Goal: Task Accomplishment & Management: Manage account settings

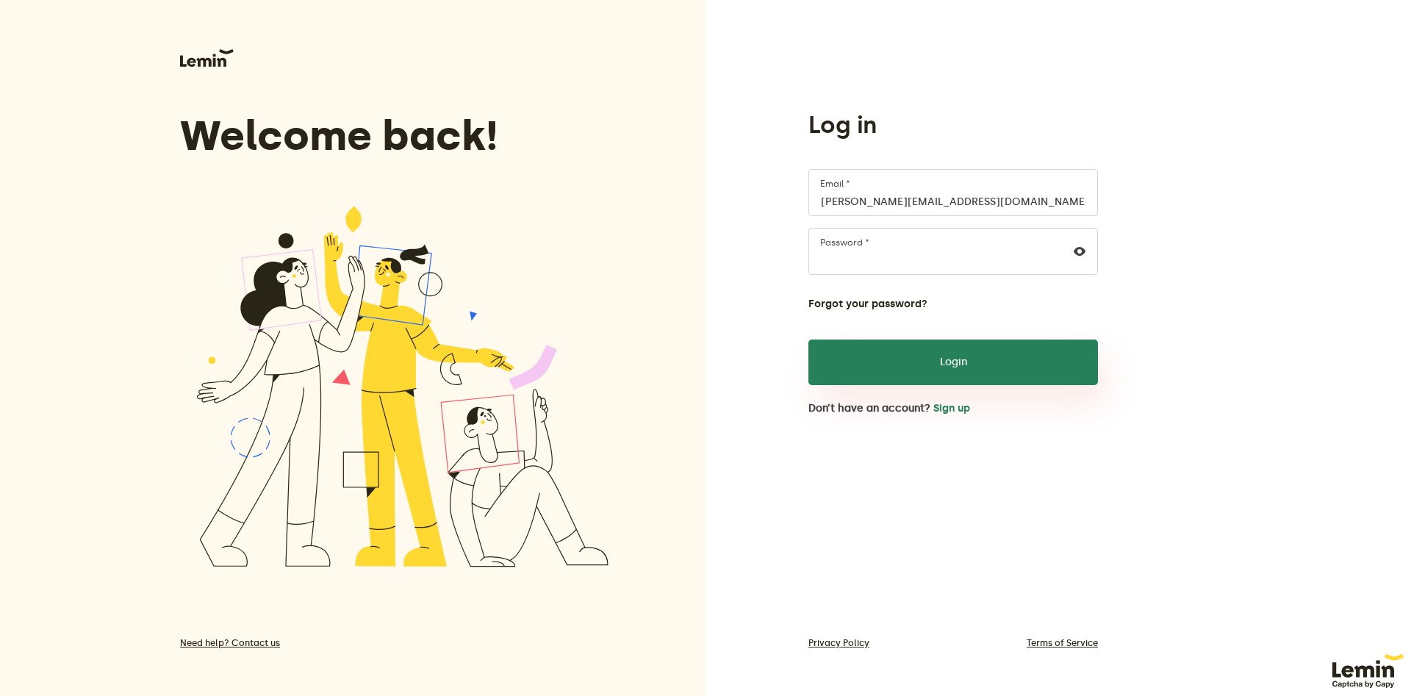
click at [949, 362] on button "Login" at bounding box center [952, 362] width 289 height 46
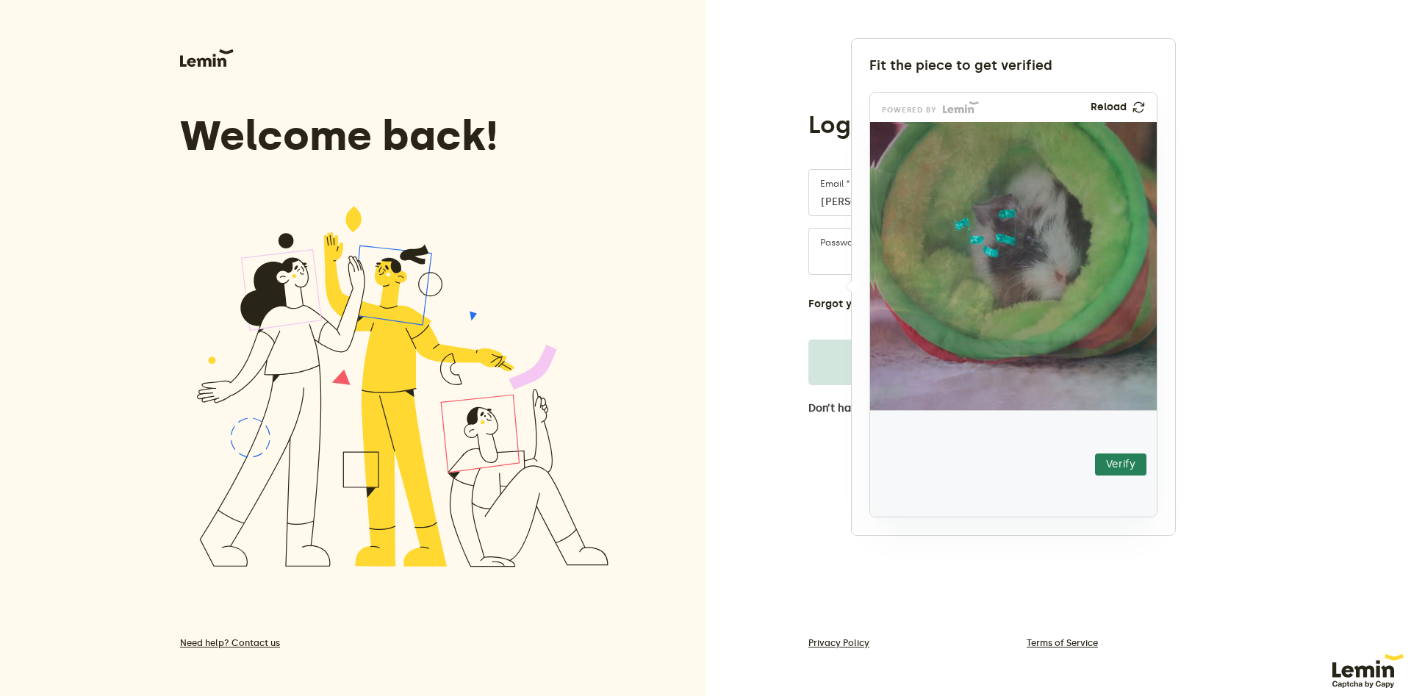
drag, startPoint x: 931, startPoint y: 494, endPoint x: 993, endPoint y: 249, distance: 253.0
click at [993, 249] on img at bounding box center [895, 305] width 504 height 288
drag, startPoint x: 994, startPoint y: 238, endPoint x: 996, endPoint y: 246, distance: 8.2
click at [996, 246] on img at bounding box center [895, 312] width 504 height 288
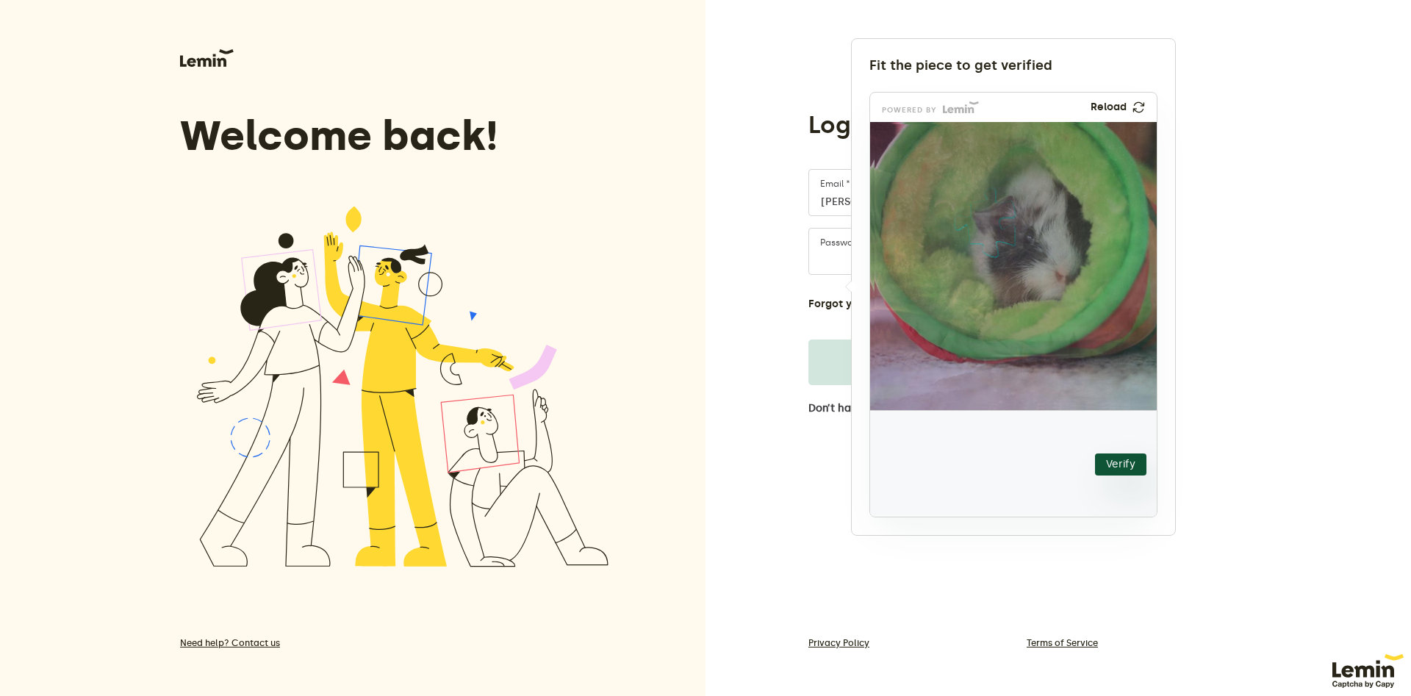
click at [1107, 461] on button "Verify" at bounding box center [1120, 464] width 51 height 22
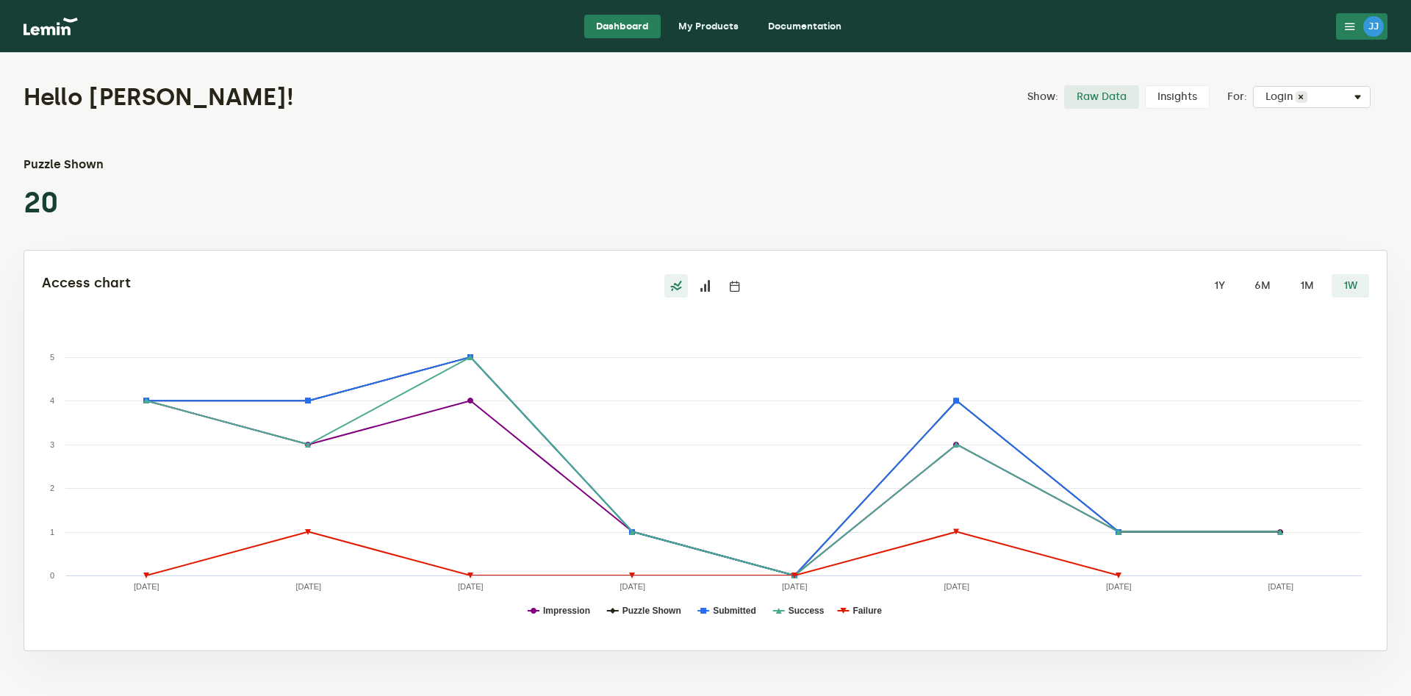
click at [123, 195] on p "20" at bounding box center [87, 202] width 127 height 35
click at [705, 135] on div "Hello [PERSON_NAME]! Show: Raw Data Insights For: Select Captcha Login × Puzzle…" at bounding box center [705, 364] width 1411 height 622
click at [710, 19] on link "My Products" at bounding box center [708, 27] width 84 height 24
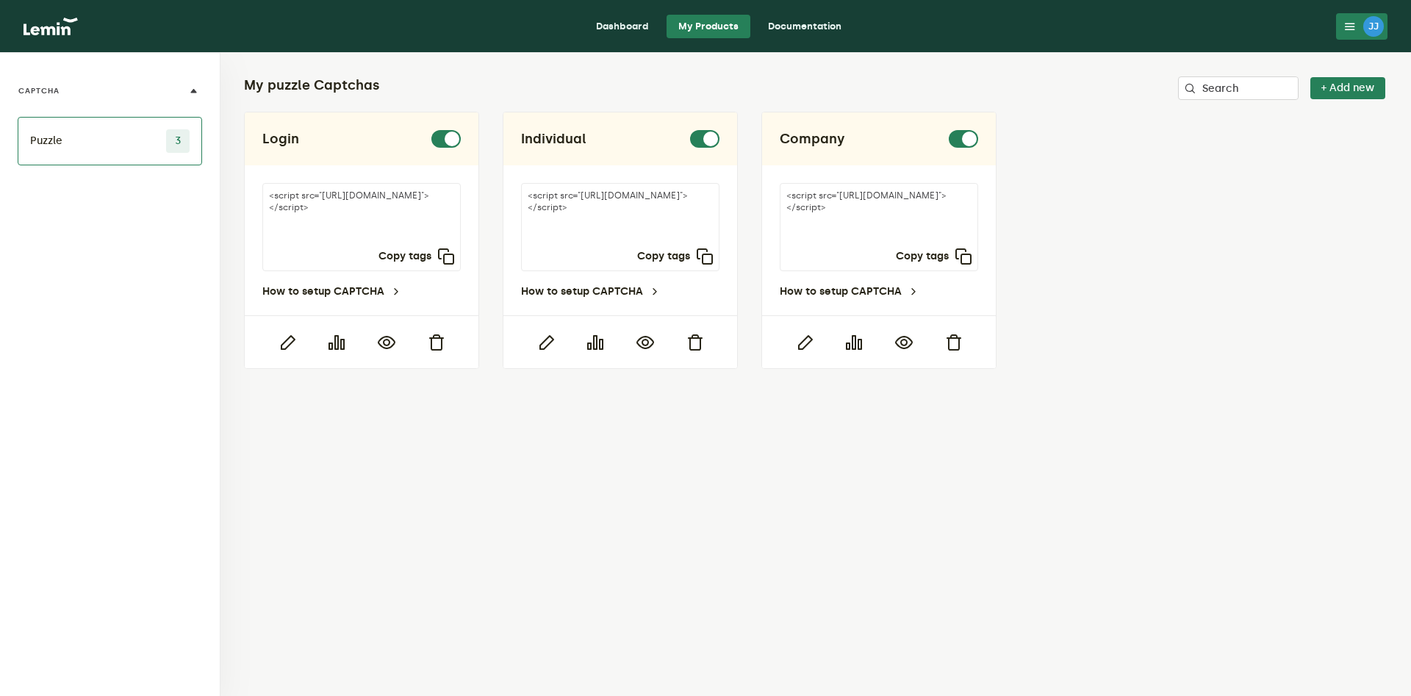
click at [600, 462] on div "My puzzle Captchas Search + Add new Login <script src="[URL][DOMAIN_NAME]"></sc…" at bounding box center [815, 374] width 1190 height 643
